Goal: Task Accomplishment & Management: Manage account settings

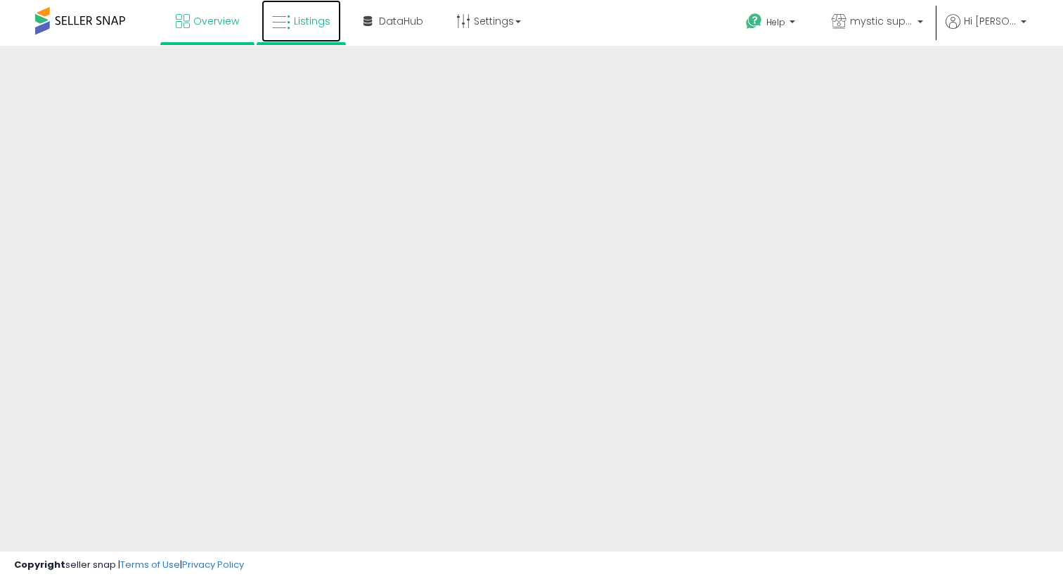
click at [316, 15] on span "Listings" at bounding box center [312, 21] width 37 height 14
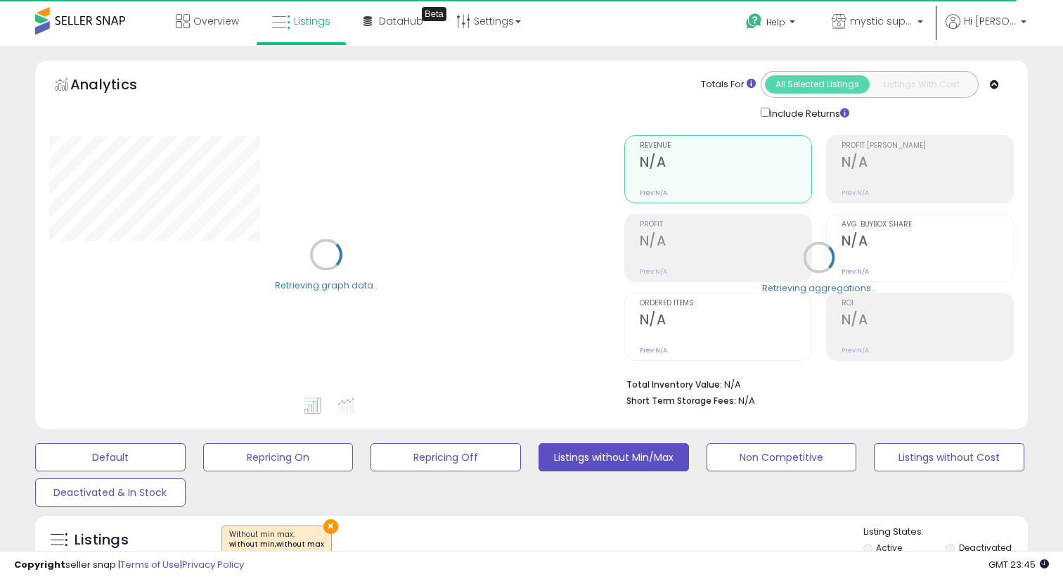
scroll to position [373, 0]
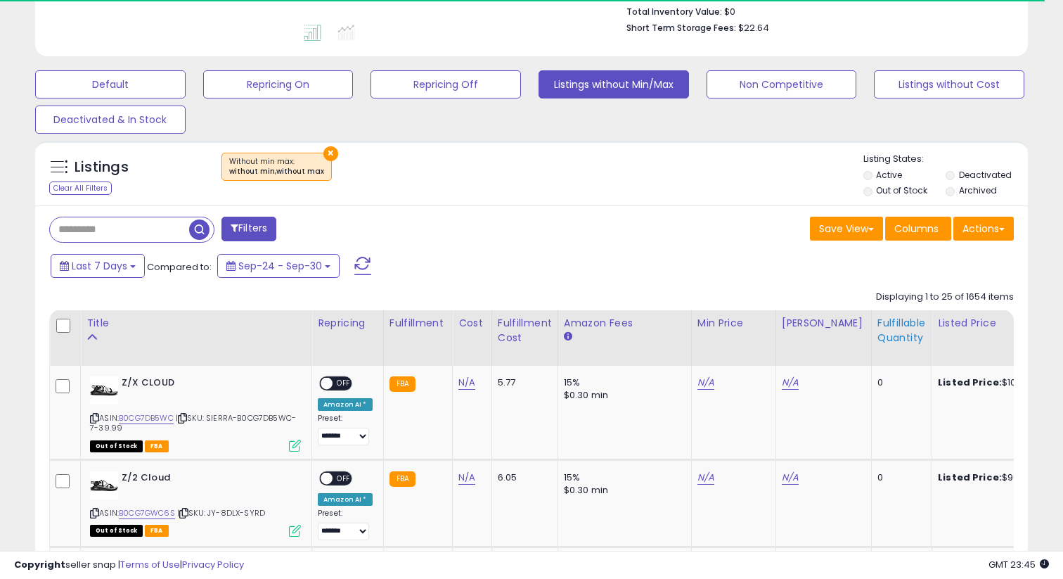
click at [888, 341] on div "Fulfillable Quantity" at bounding box center [901, 331] width 49 height 30
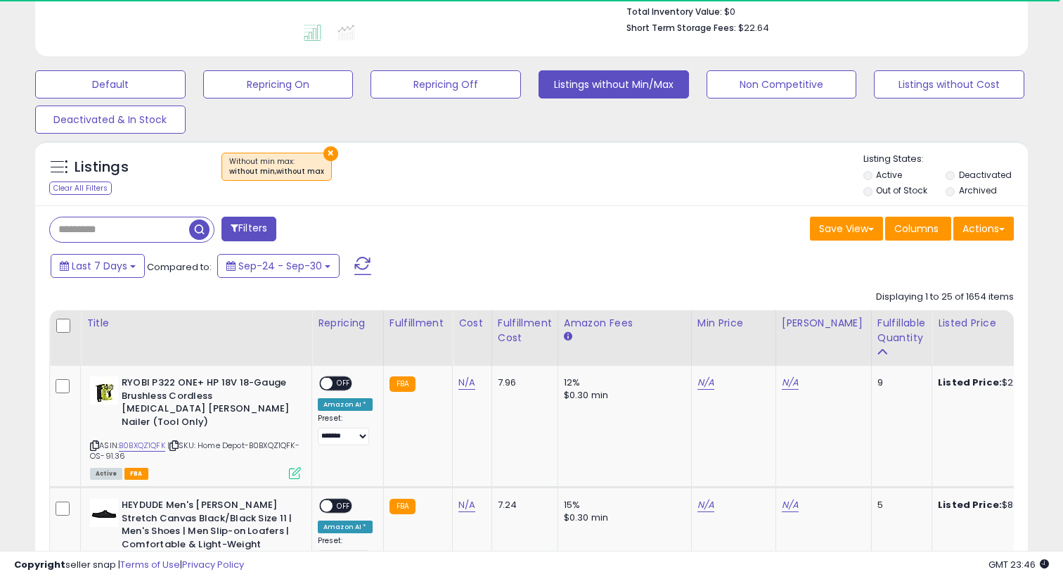
scroll to position [434, 0]
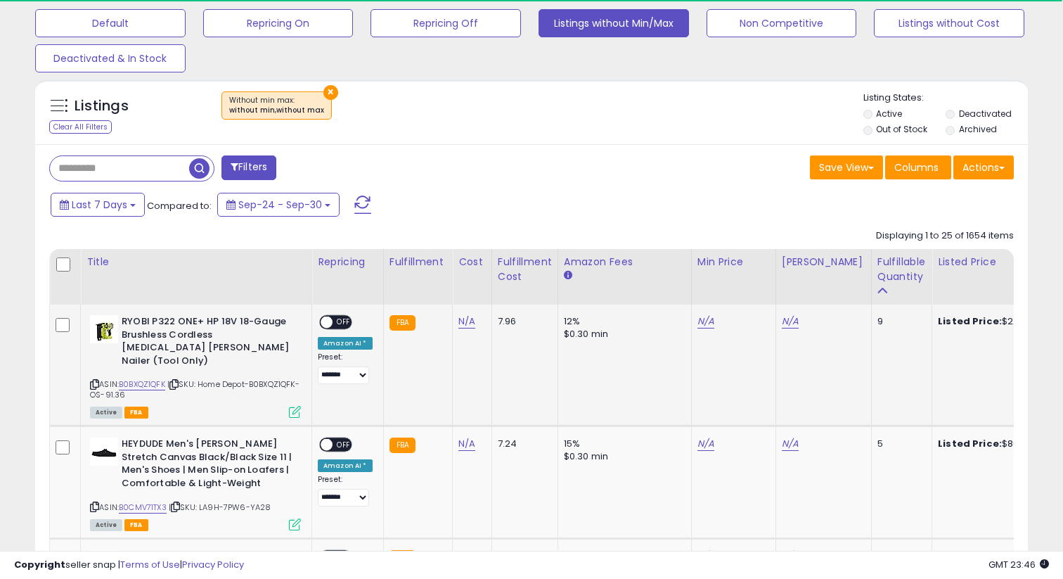
click at [151, 381] on span "| SKU: Home Depot-B0BXQZ1QFK-OS-91.36" at bounding box center [195, 388] width 210 height 21
click at [146, 378] on link "B0BXQZ1QFK" at bounding box center [142, 384] width 46 height 12
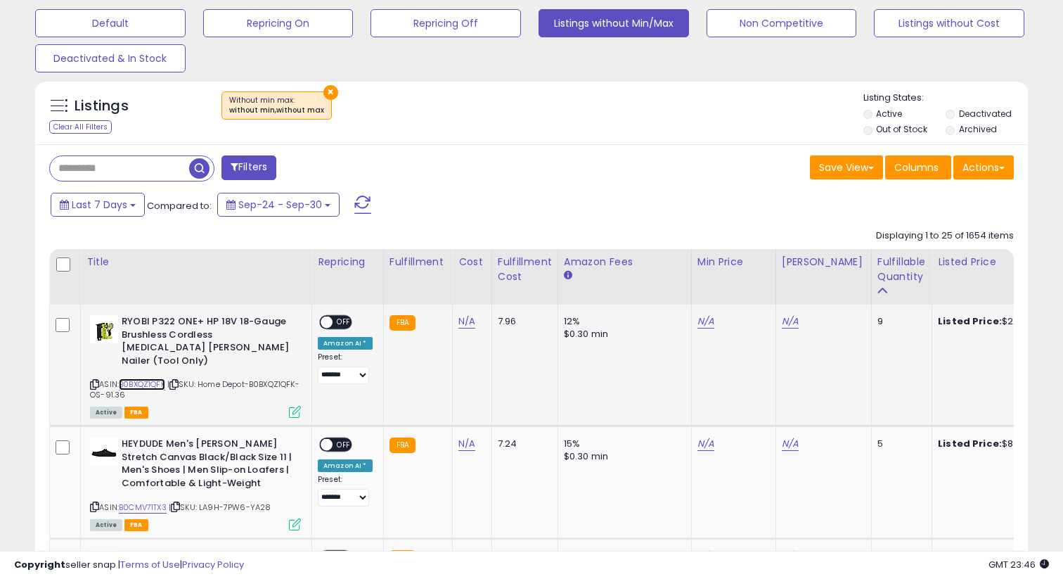
scroll to position [288, 574]
click at [698, 320] on link "N/A" at bounding box center [705, 321] width 17 height 14
type input "******"
click button "submit" at bounding box center [745, 286] width 24 height 21
click at [782, 323] on link "N/A" at bounding box center [790, 321] width 17 height 14
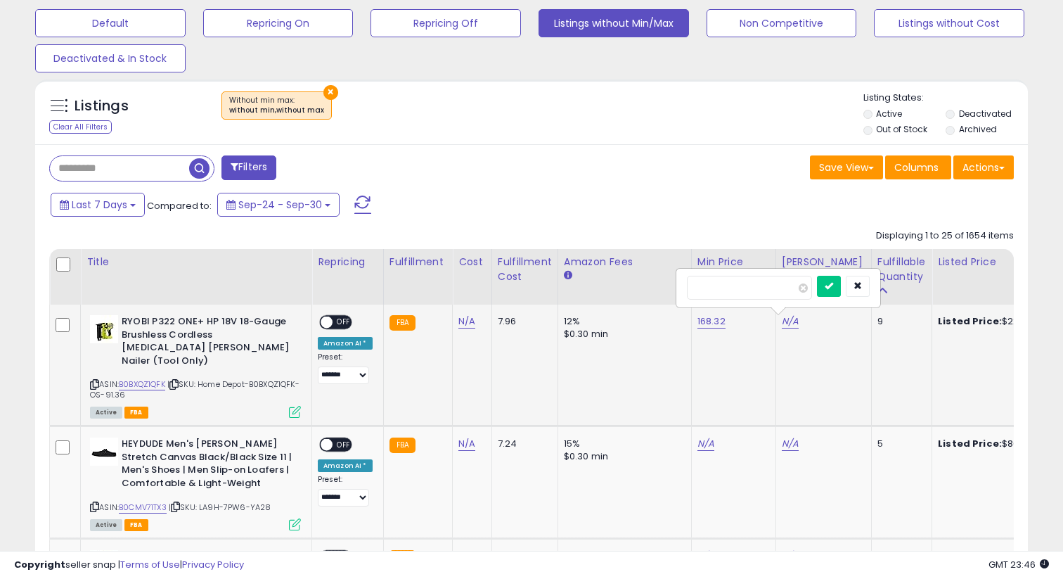
type input "******"
click button "submit" at bounding box center [829, 286] width 24 height 21
click at [330, 322] on span at bounding box center [327, 322] width 12 height 12
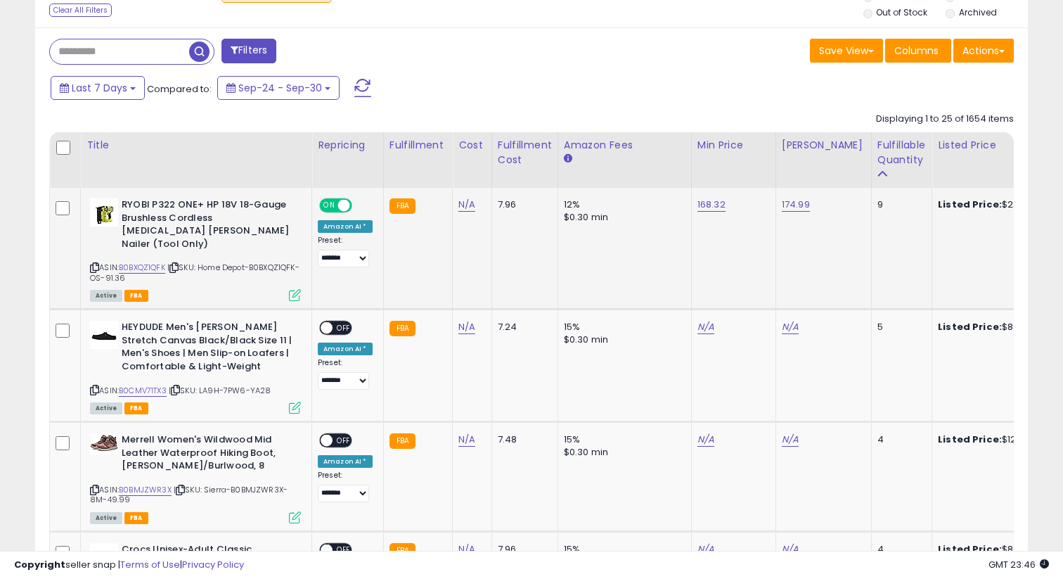
scroll to position [562, 0]
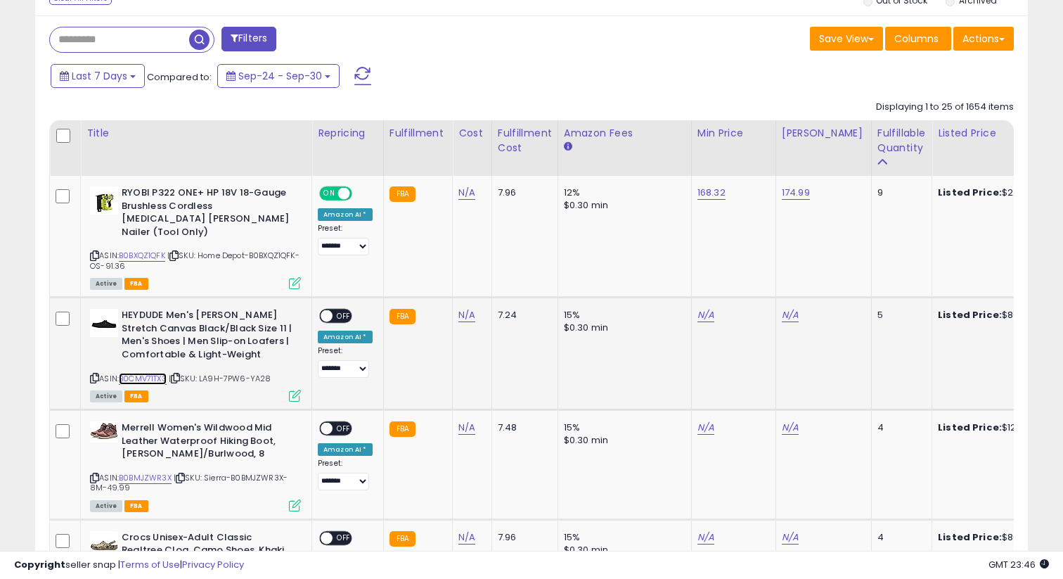
click at [160, 373] on link "B0CMV71TX3" at bounding box center [143, 379] width 48 height 12
